Goal: Task Accomplishment & Management: Use online tool/utility

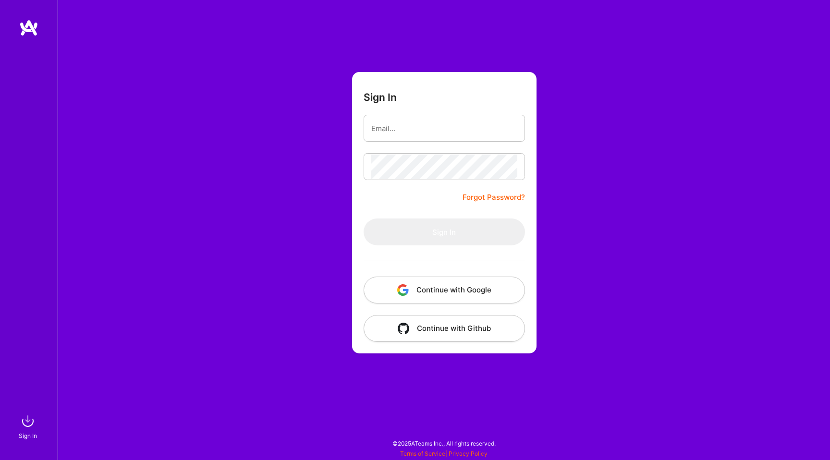
click at [426, 291] on button "Continue with Google" at bounding box center [444, 290] width 161 height 27
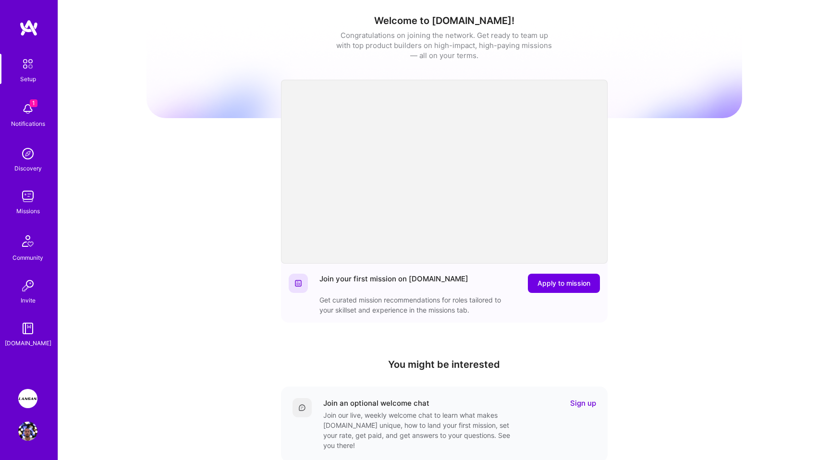
click at [28, 214] on div "Missions" at bounding box center [28, 211] width 24 height 10
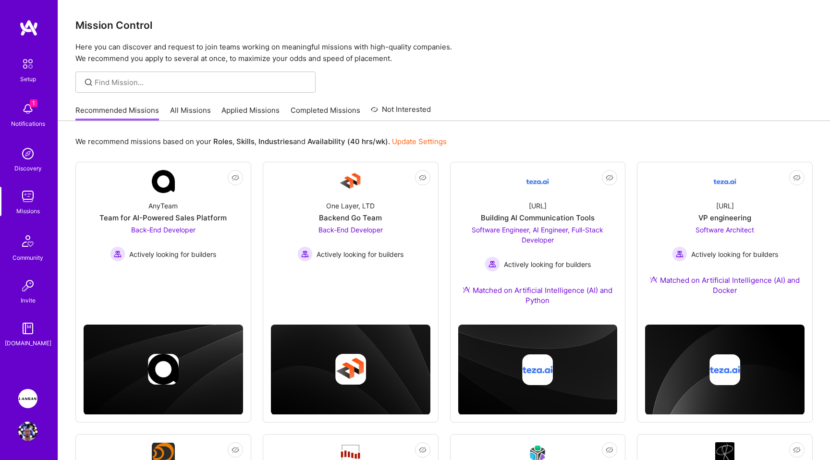
click at [24, 396] on img at bounding box center [27, 398] width 19 height 19
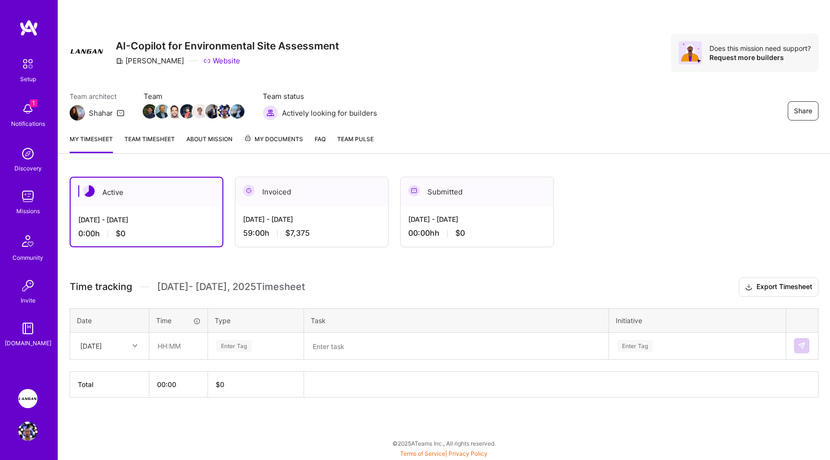
click at [129, 349] on div at bounding box center [136, 346] width 15 height 12
click at [98, 369] on div "[DATE]" at bounding box center [110, 373] width 78 height 18
click at [165, 344] on input "text" at bounding box center [178, 345] width 57 height 25
type input "08:00"
click at [146, 137] on link "Team timesheet" at bounding box center [149, 143] width 50 height 19
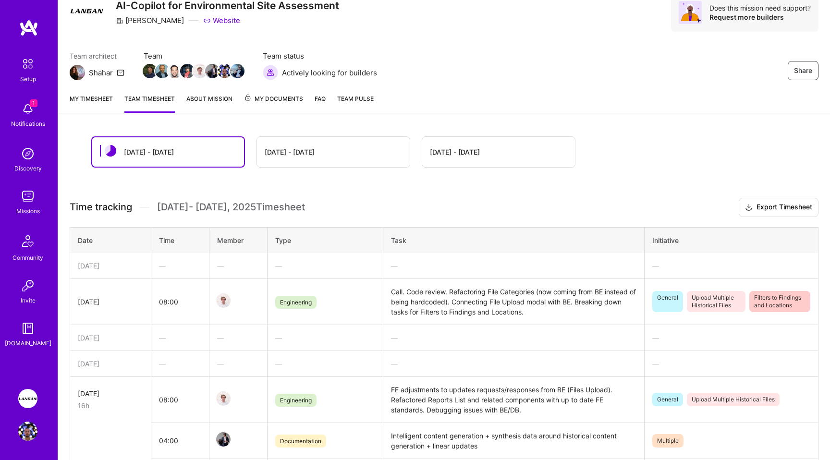
scroll to position [40, 0]
click at [88, 93] on div "My timesheet Team timesheet About Mission My Documents FAQ Team Pulse" at bounding box center [444, 99] width 772 height 27
click at [88, 98] on link "My timesheet" at bounding box center [91, 103] width 43 height 19
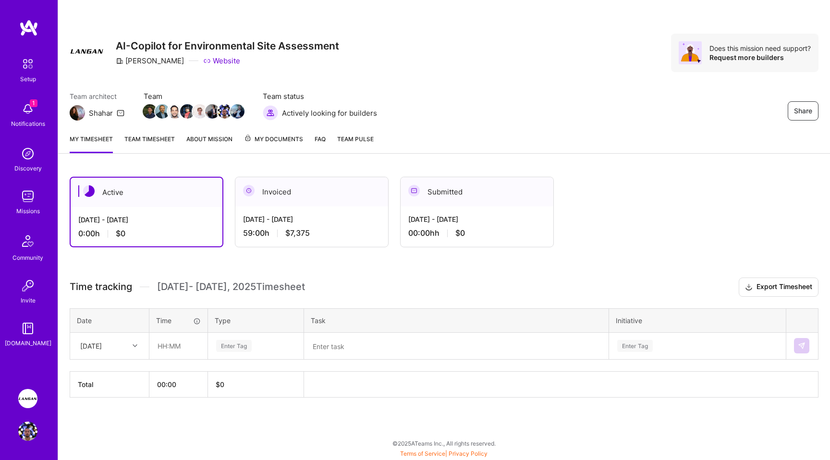
click at [119, 352] on div "[DATE]" at bounding box center [101, 346] width 53 height 16
drag, startPoint x: 107, startPoint y: 376, endPoint x: 150, endPoint y: 345, distance: 52.4
click at [107, 376] on div "[DATE]" at bounding box center [110, 373] width 78 height 18
click at [161, 348] on input "text" at bounding box center [178, 345] width 57 height 25
type input "08:00"
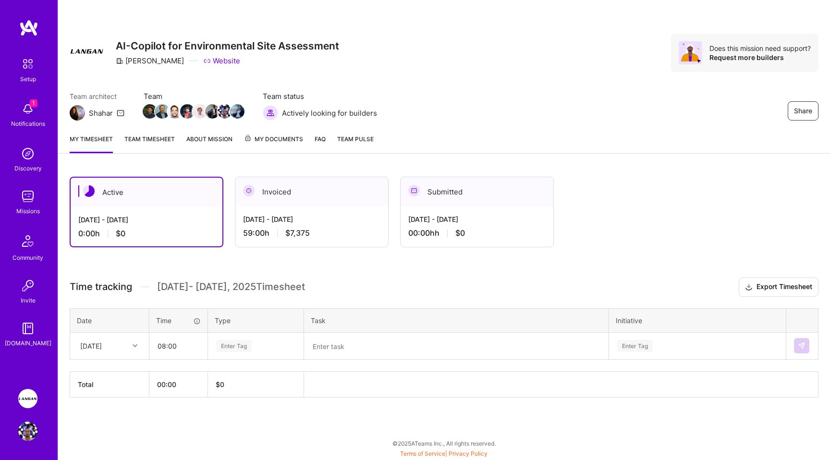
click at [231, 345] on div "Enter Tag" at bounding box center [234, 346] width 36 height 15
click at [245, 374] on span "Engineering" at bounding box center [233, 373] width 41 height 13
click at [642, 348] on div "Enter Tag" at bounding box center [697, 345] width 176 height 25
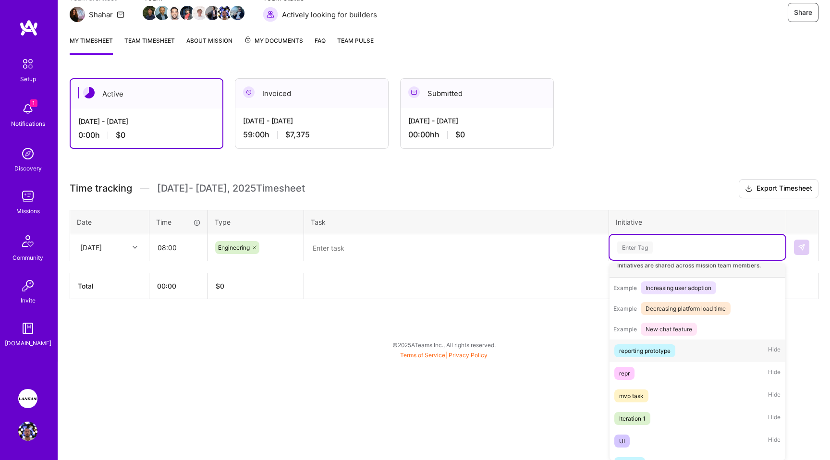
scroll to position [110, 0]
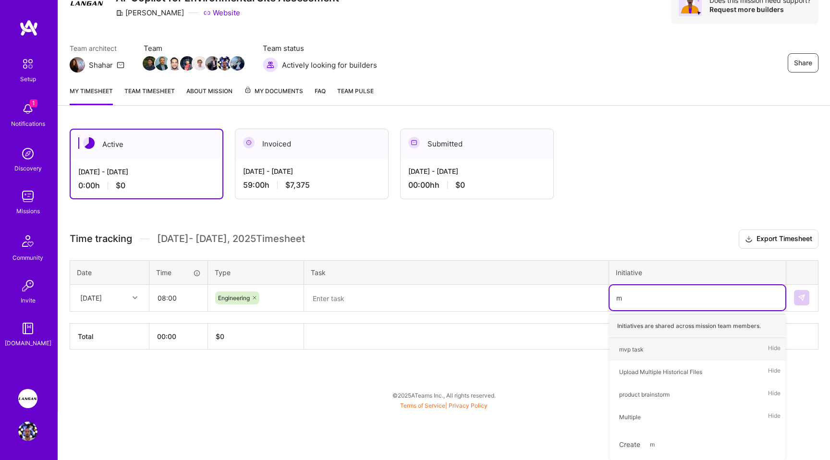
type input "mu"
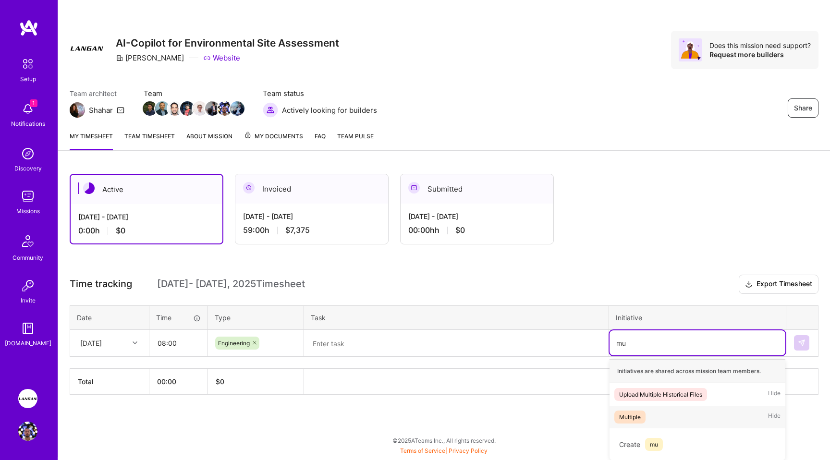
click at [637, 416] on div "Multiple" at bounding box center [630, 417] width 22 height 10
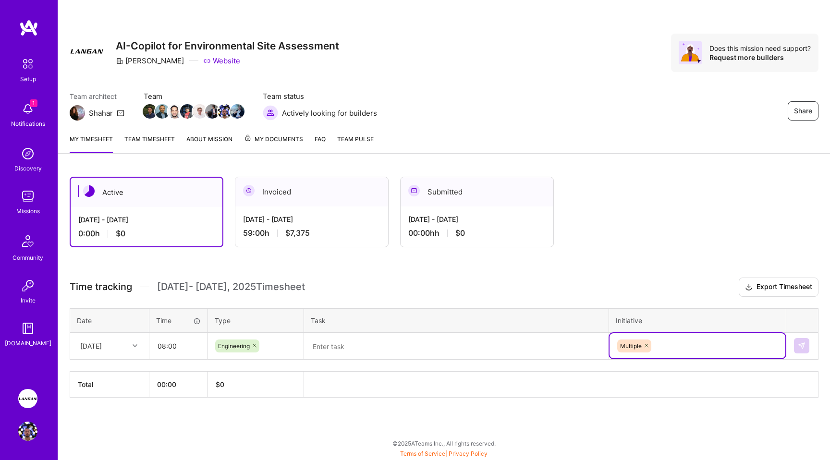
scroll to position [0, 0]
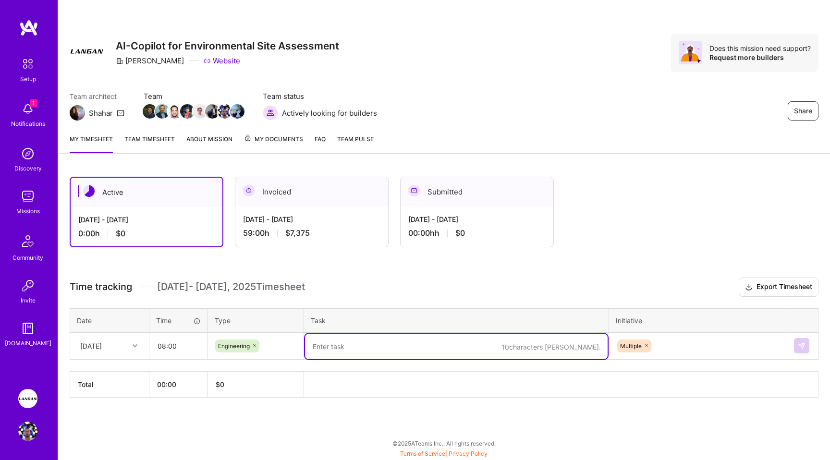
click at [366, 347] on textarea at bounding box center [456, 346] width 303 height 25
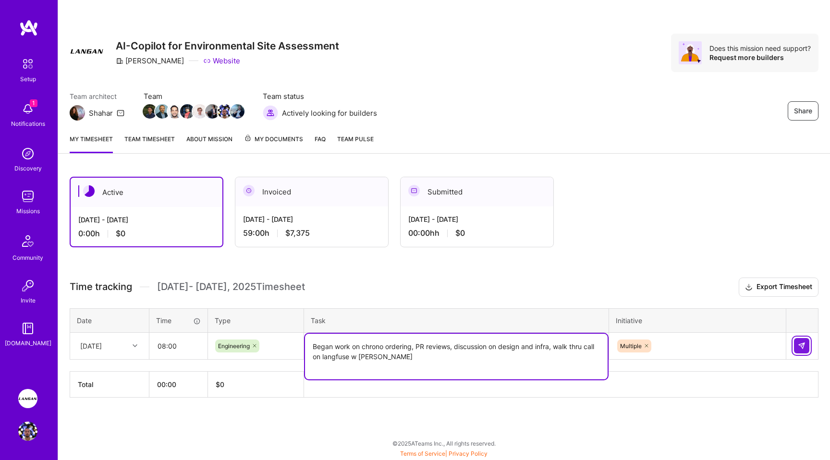
type textarea "Began work on chrono ordering, PR reviews, discussion on design and infra, walk…"
click at [801, 346] on img at bounding box center [802, 346] width 8 height 8
